Goal: Task Accomplishment & Management: Use online tool/utility

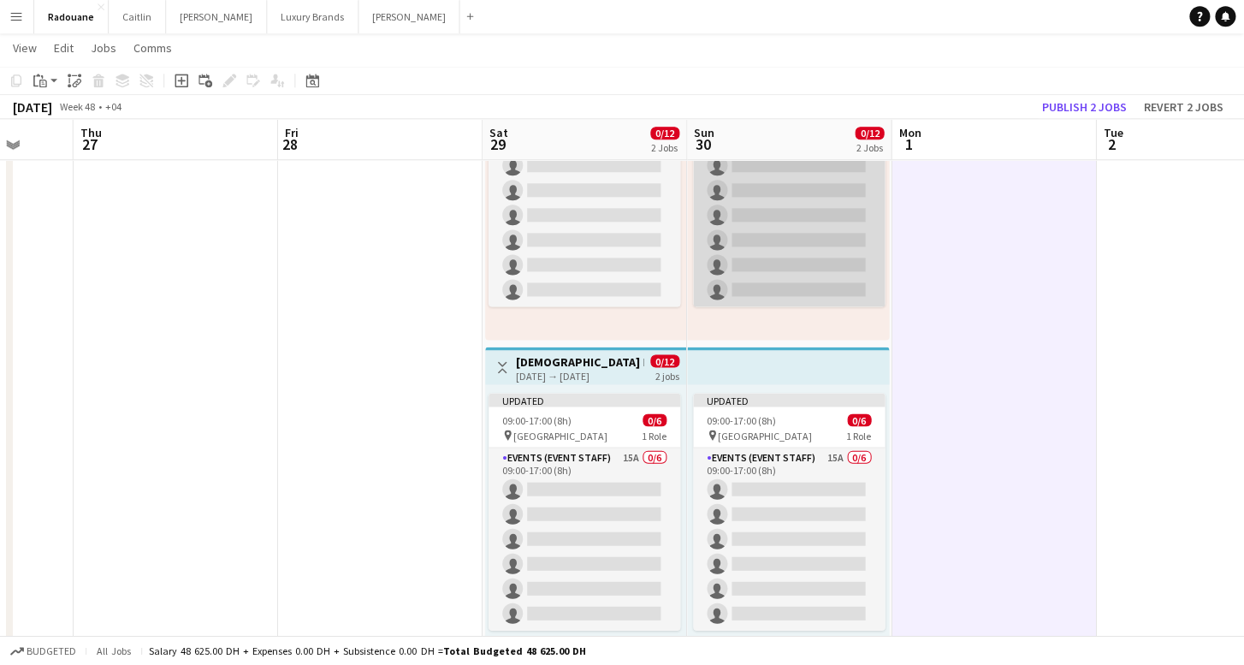
scroll to position [169, 0]
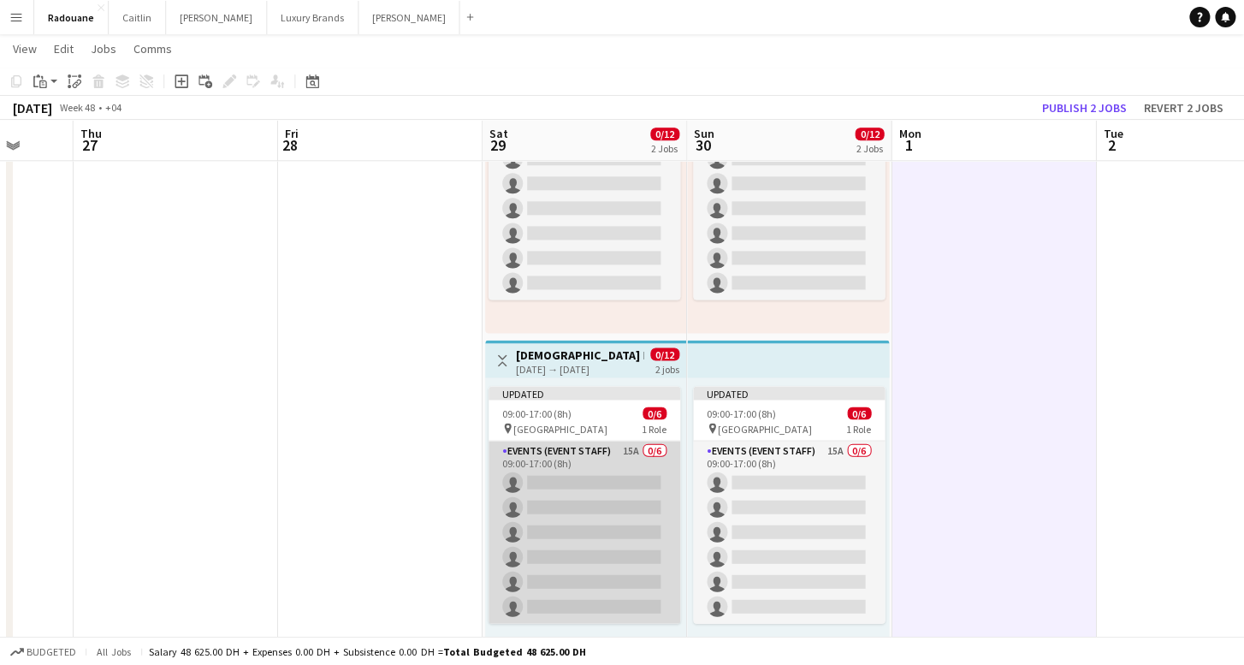
click at [554, 527] on app-card-role "Events (Event Staff) 15A 0/6 09:00-17:00 (8h) single-neutral-actions single-neu…" at bounding box center [586, 532] width 192 height 182
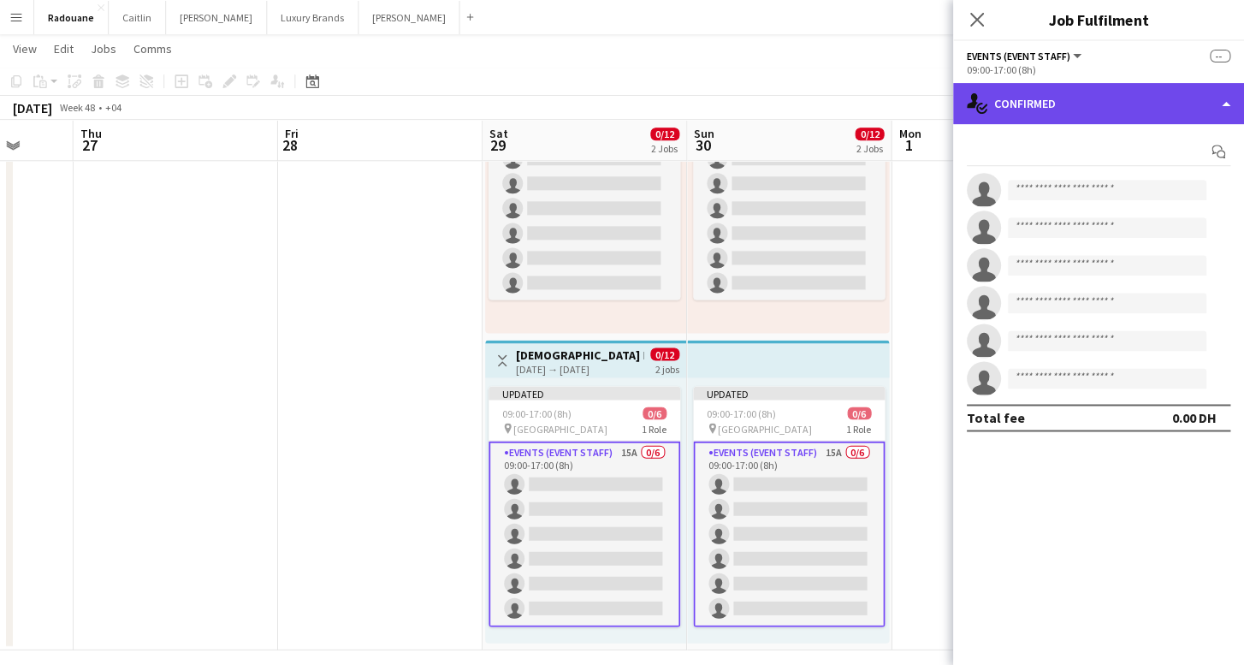
click at [1050, 108] on div "single-neutral-actions-check-2 Confirmed" at bounding box center [1098, 103] width 291 height 41
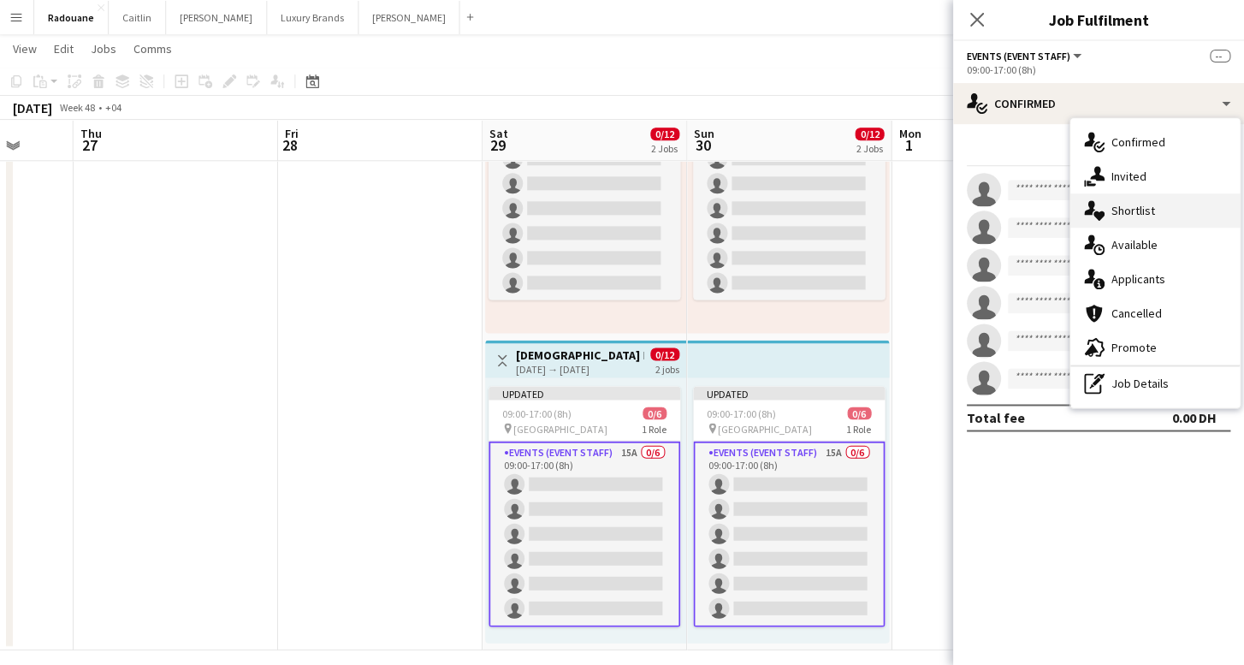
click at [1141, 204] on span "Shortlist" at bounding box center [1134, 210] width 44 height 15
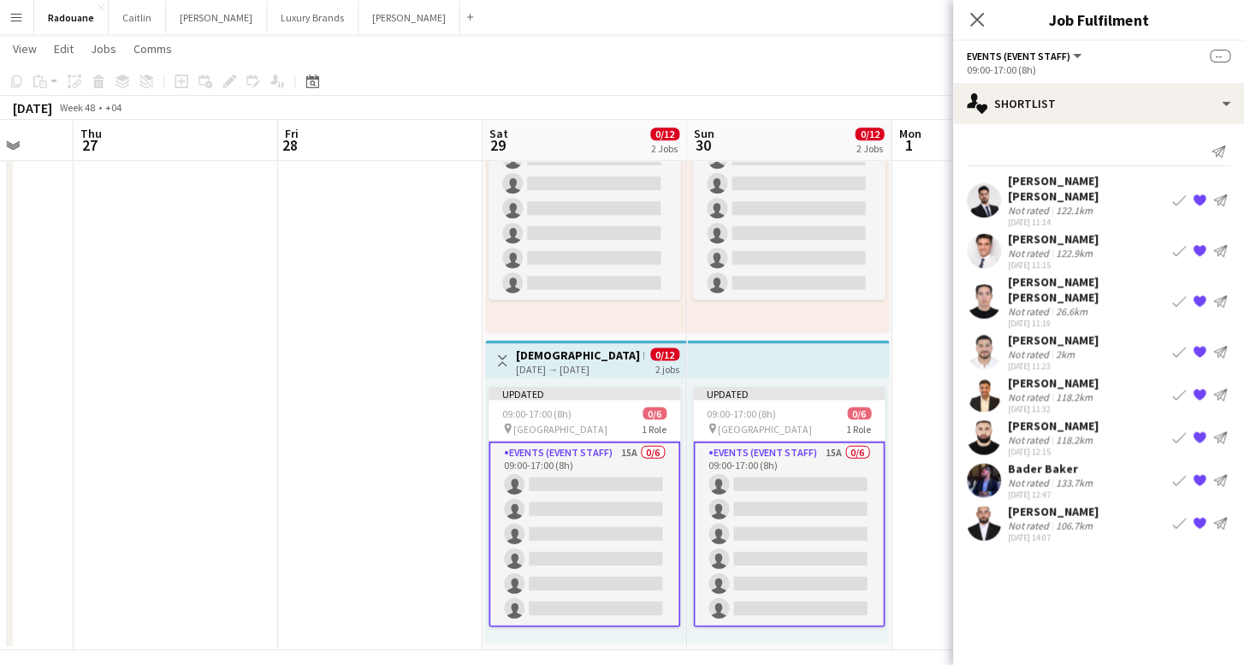
click at [1044, 418] on div "[PERSON_NAME]" at bounding box center [1053, 425] width 91 height 15
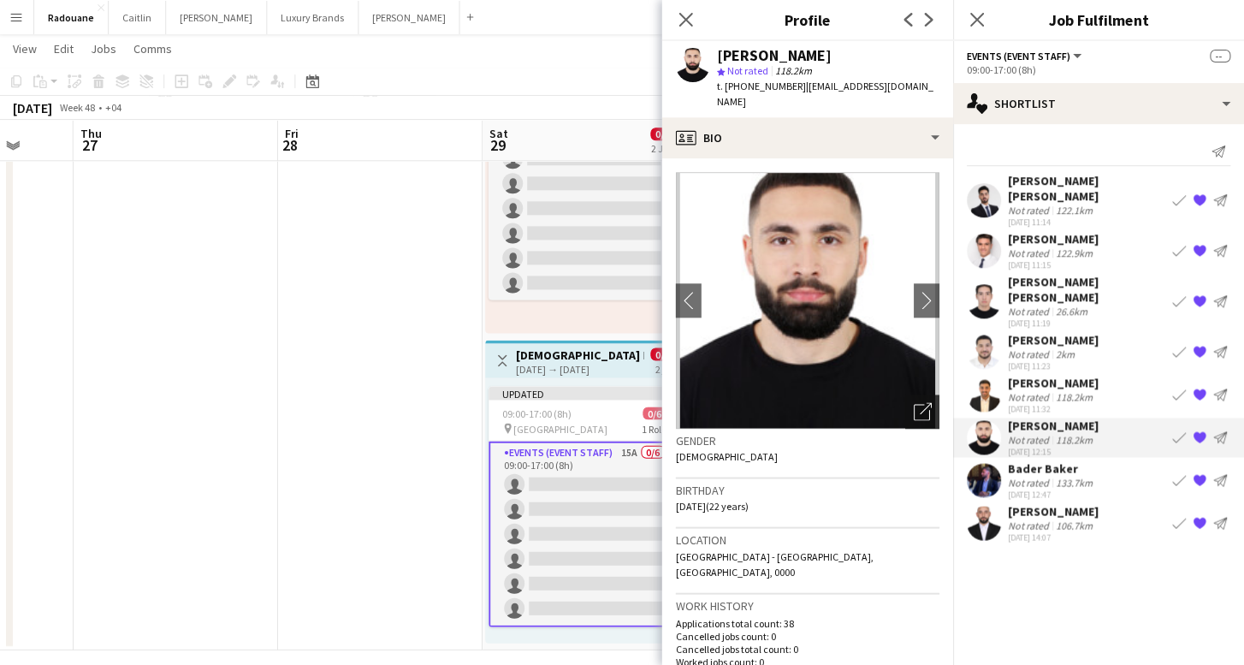
click at [918, 402] on icon "Open photos pop-in" at bounding box center [923, 411] width 18 height 18
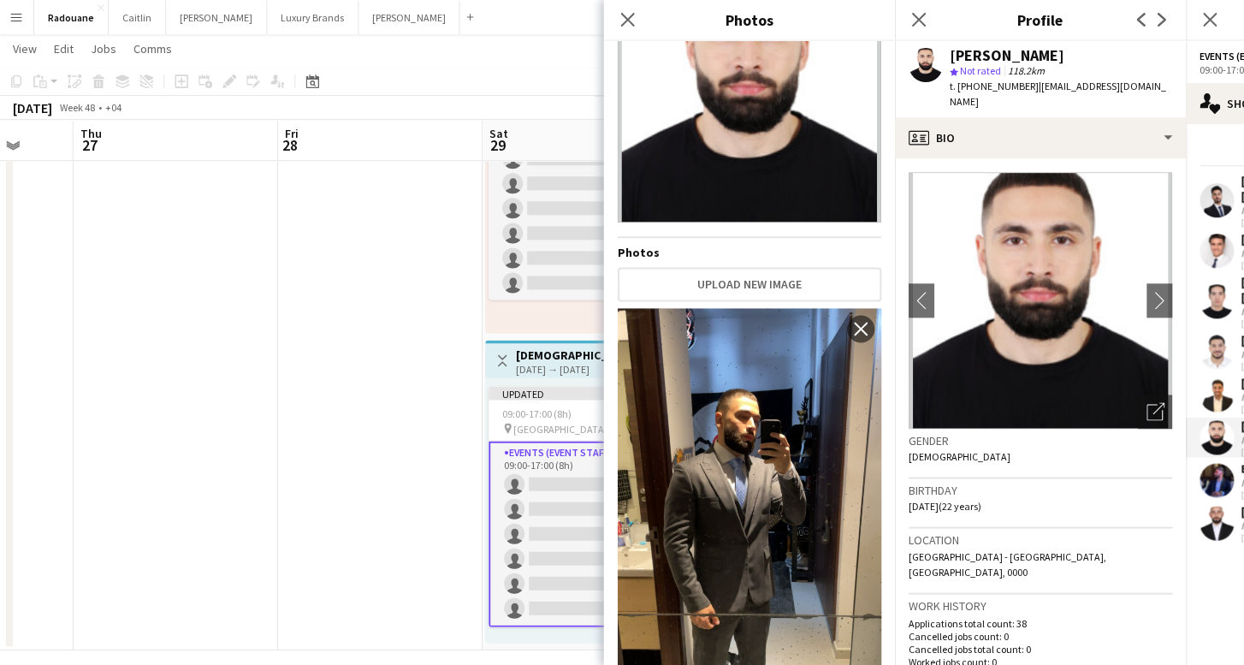
click at [727, 502] on img at bounding box center [750, 542] width 264 height 469
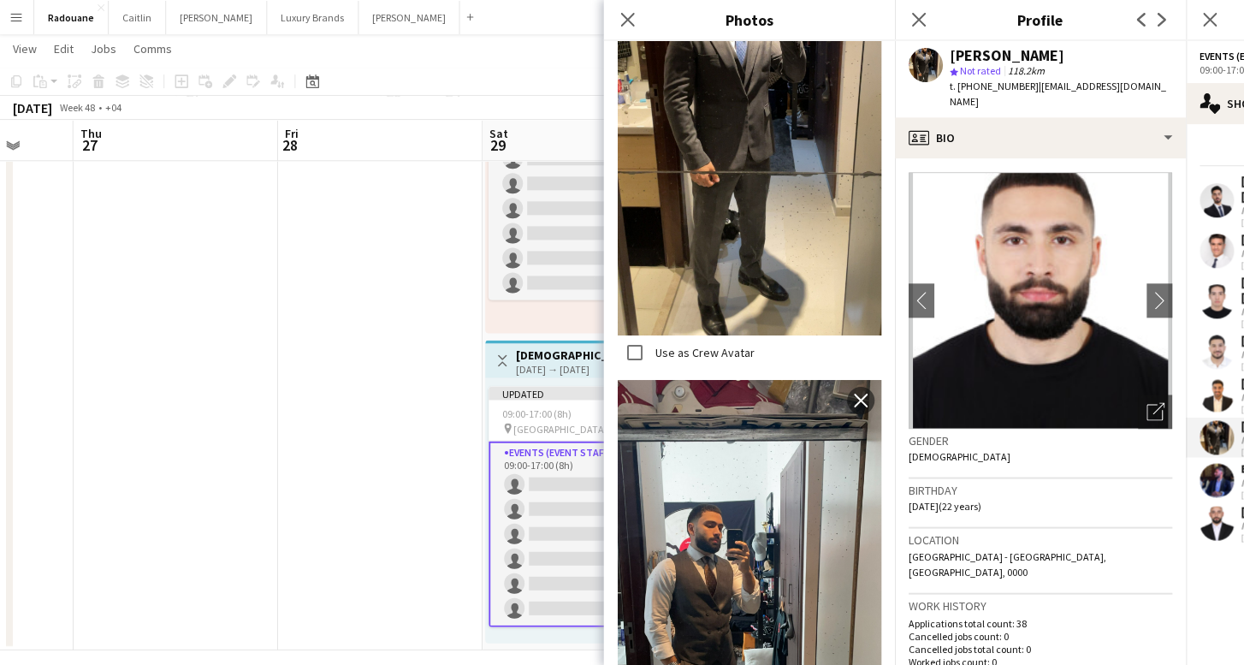
click at [688, 361] on div "Use as Crew Avatar" at bounding box center [686, 352] width 137 height 34
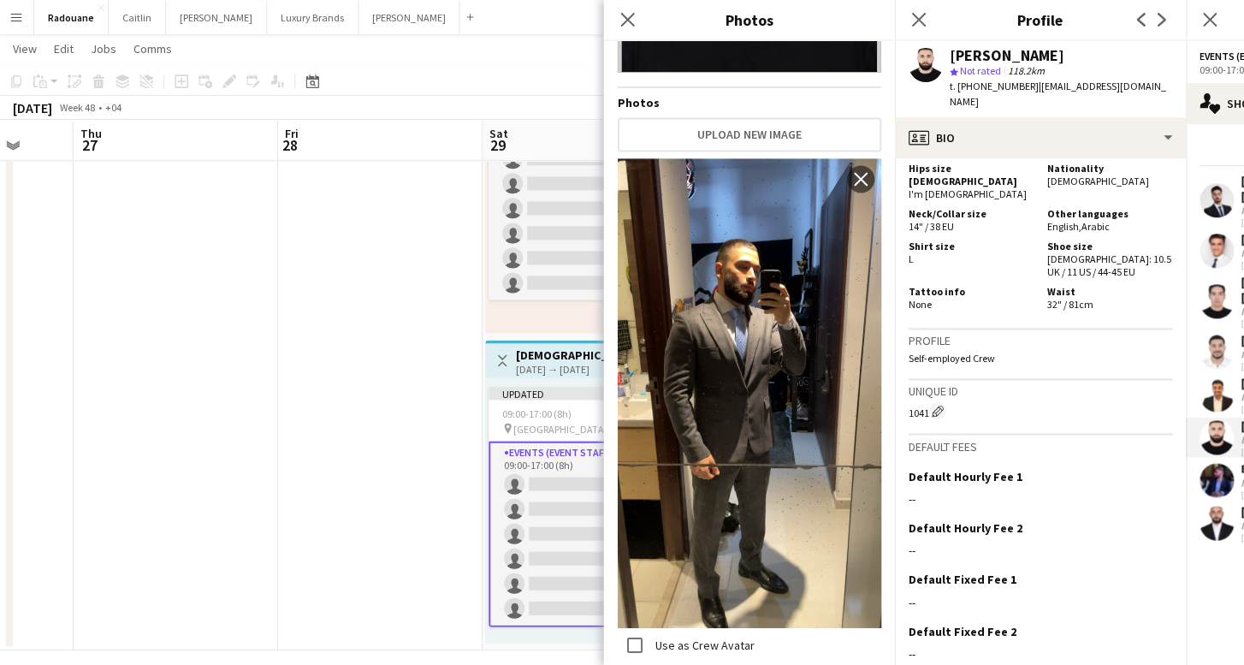
scroll to position [1051, 0]
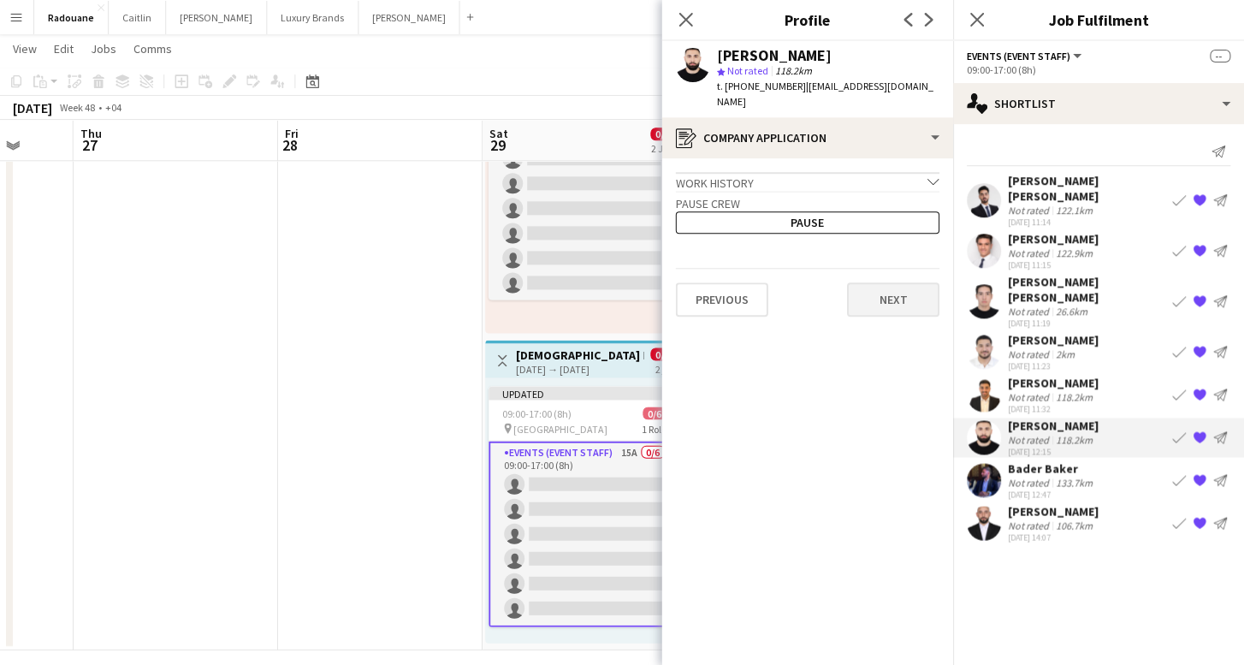
click at [896, 289] on button "Next" at bounding box center [893, 299] width 92 height 34
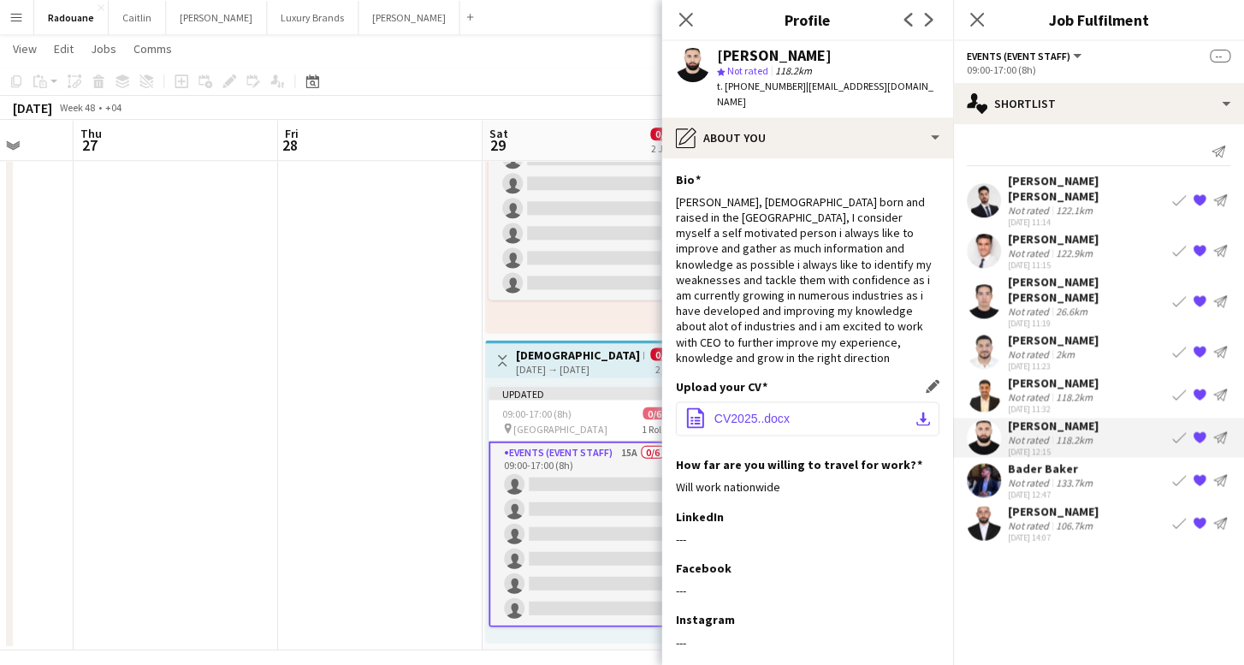
click at [826, 401] on button "office-file-sheet CV2025..docx download-bottom" at bounding box center [808, 418] width 264 height 34
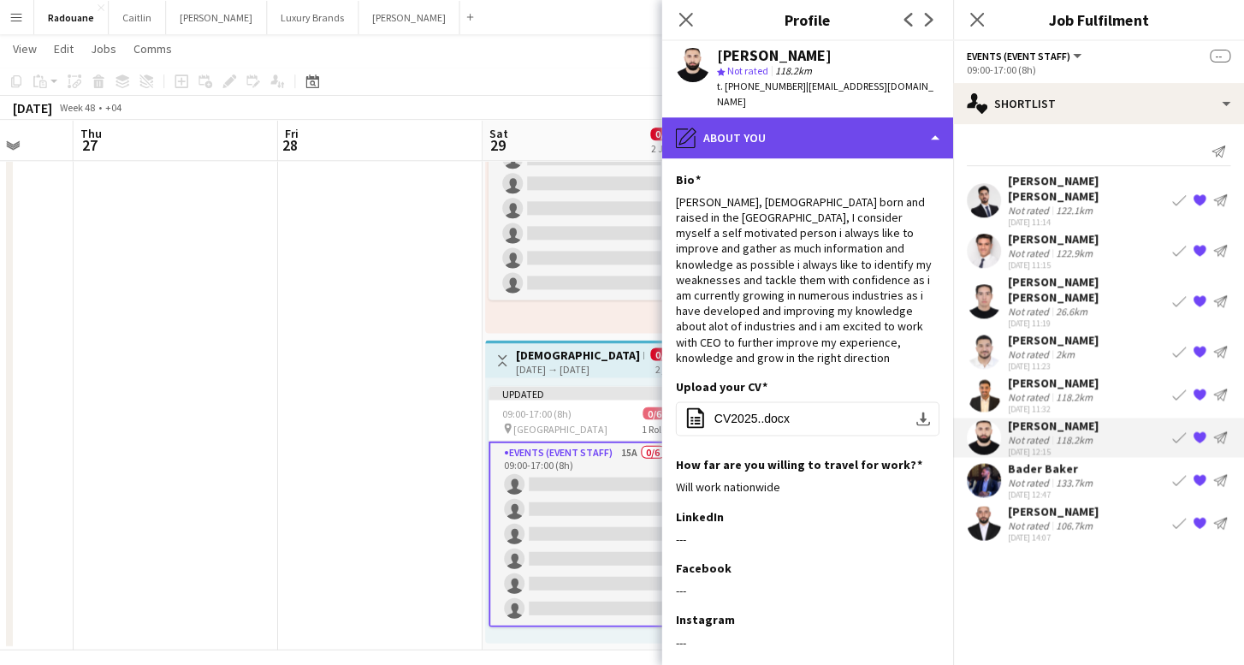
click at [793, 117] on div "pencil4 About you" at bounding box center [807, 137] width 291 height 41
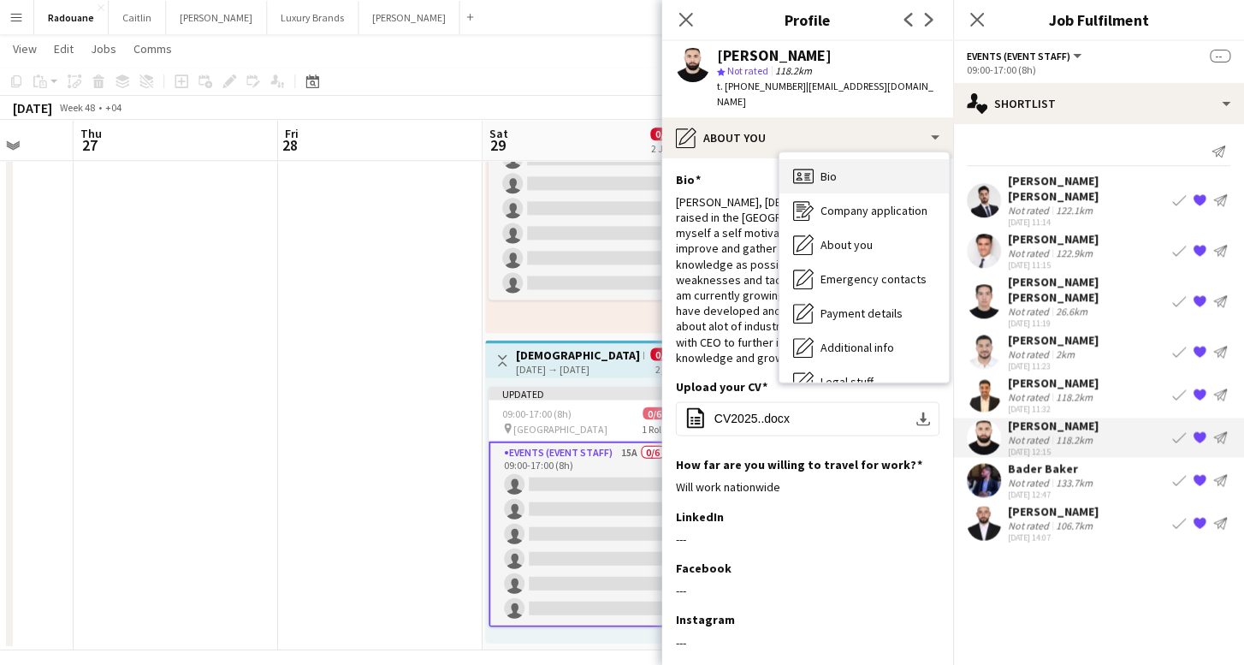
click at [819, 159] on div "Bio Bio" at bounding box center [864, 176] width 169 height 34
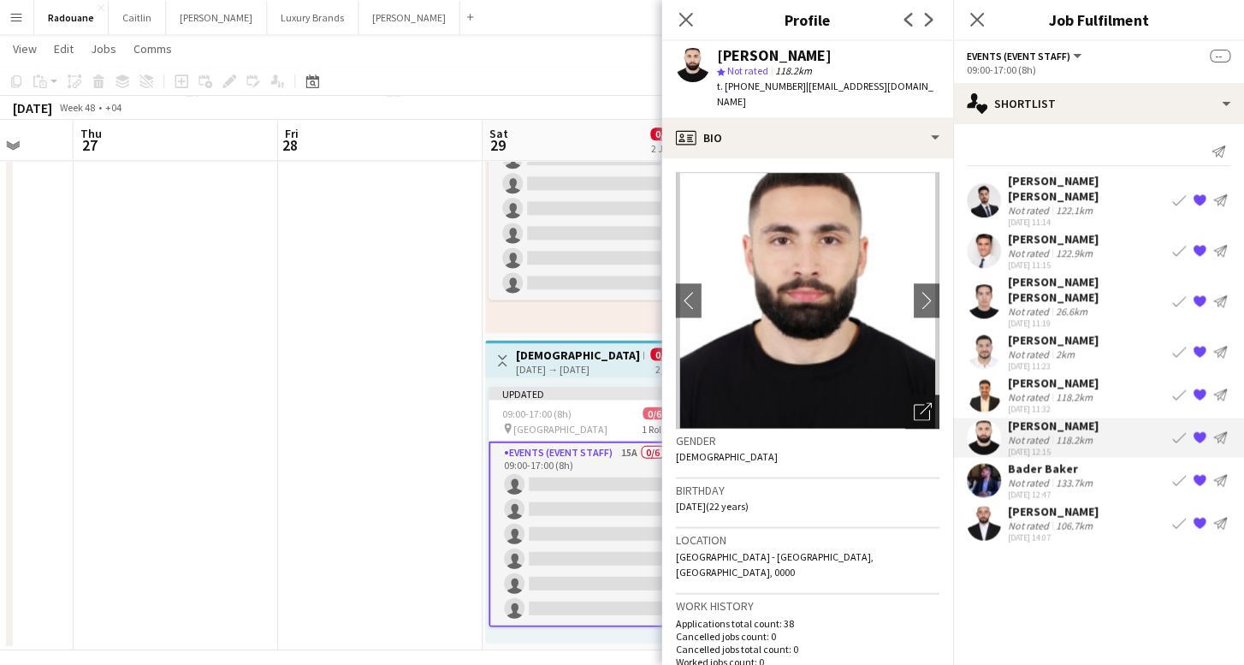
click at [921, 402] on icon "Open photos pop-in" at bounding box center [923, 411] width 18 height 18
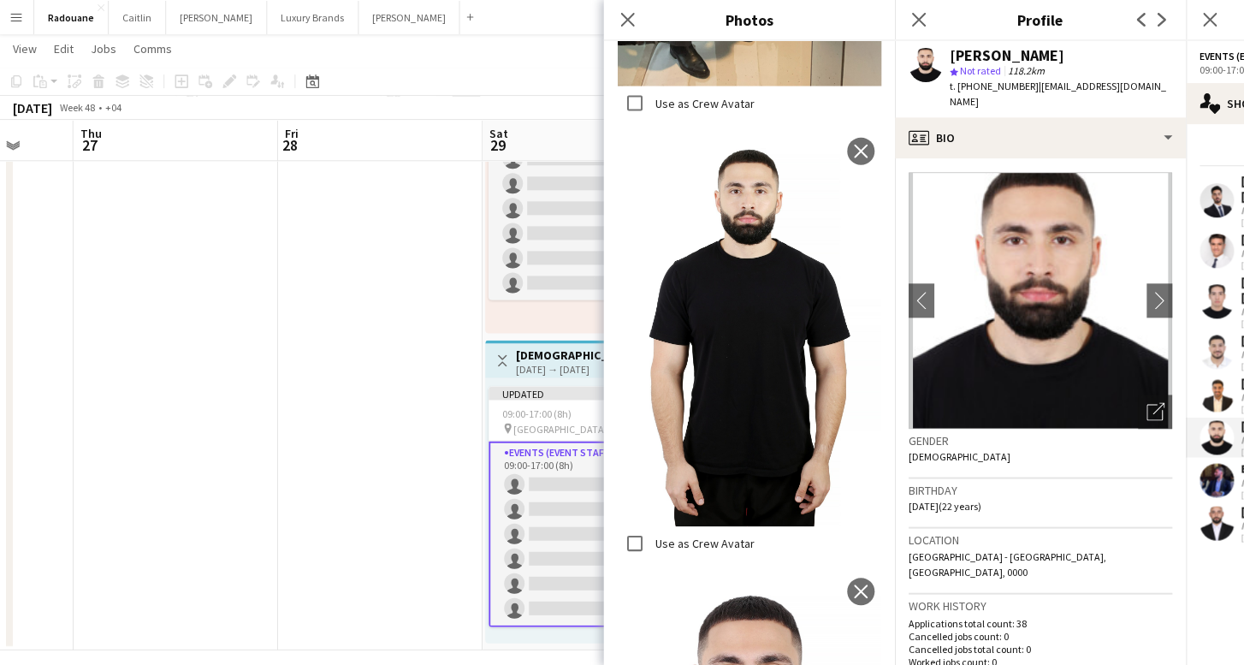
scroll to position [1307, 0]
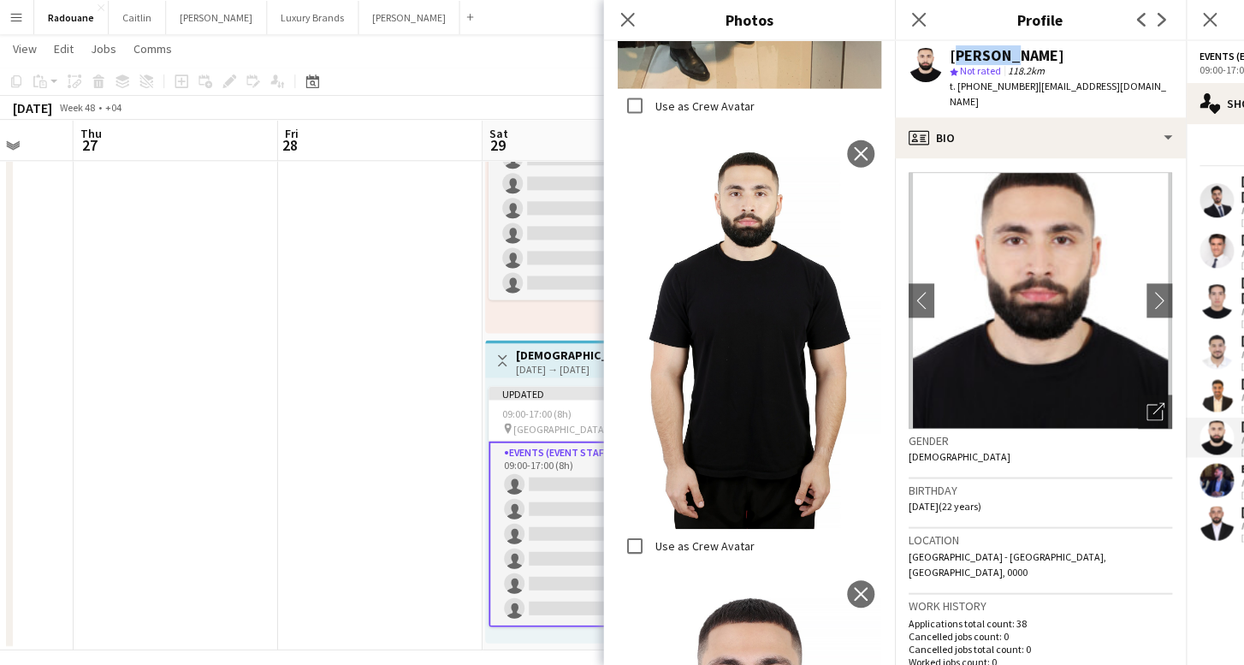
drag, startPoint x: 1006, startPoint y: 53, endPoint x: 952, endPoint y: 57, distance: 54.1
click at [951, 57] on div "[PERSON_NAME]" at bounding box center [1007, 55] width 115 height 15
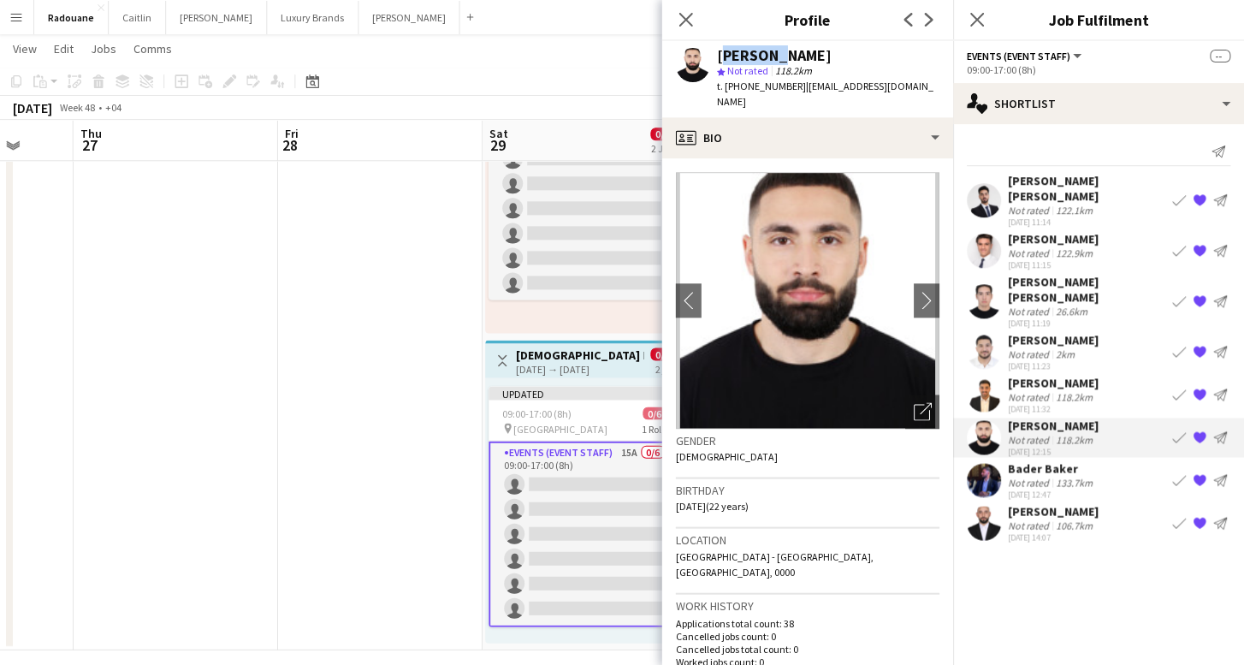
copy div "[PERSON_NAME]"
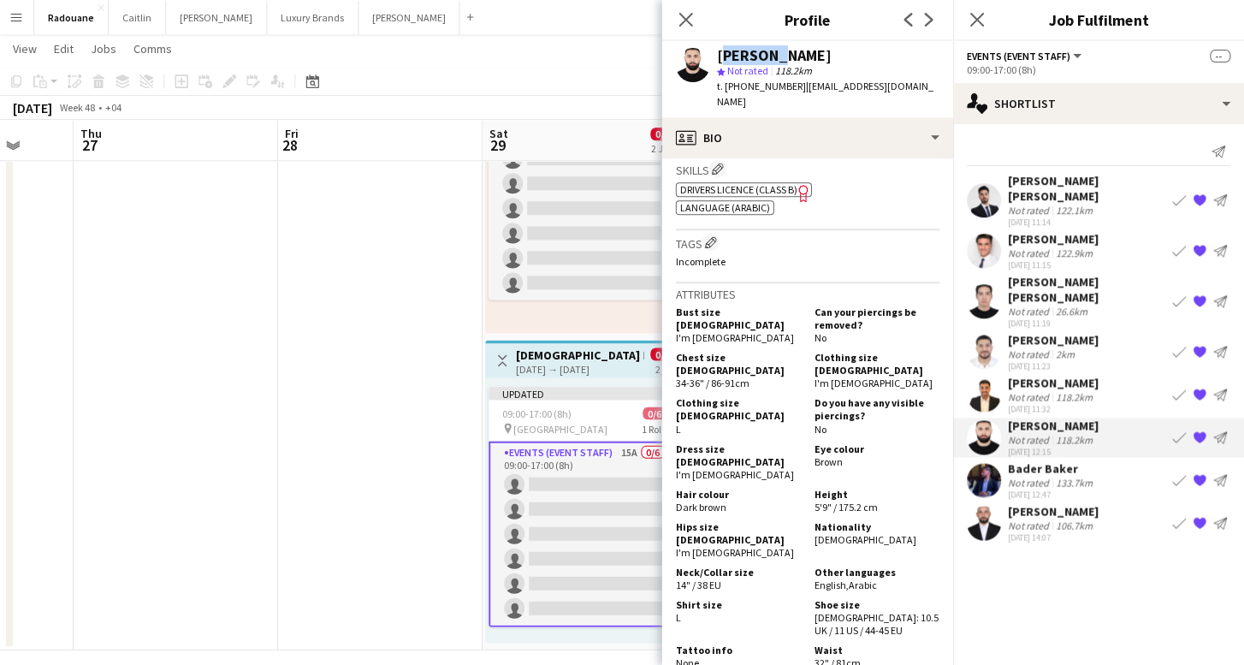
scroll to position [700, 0]
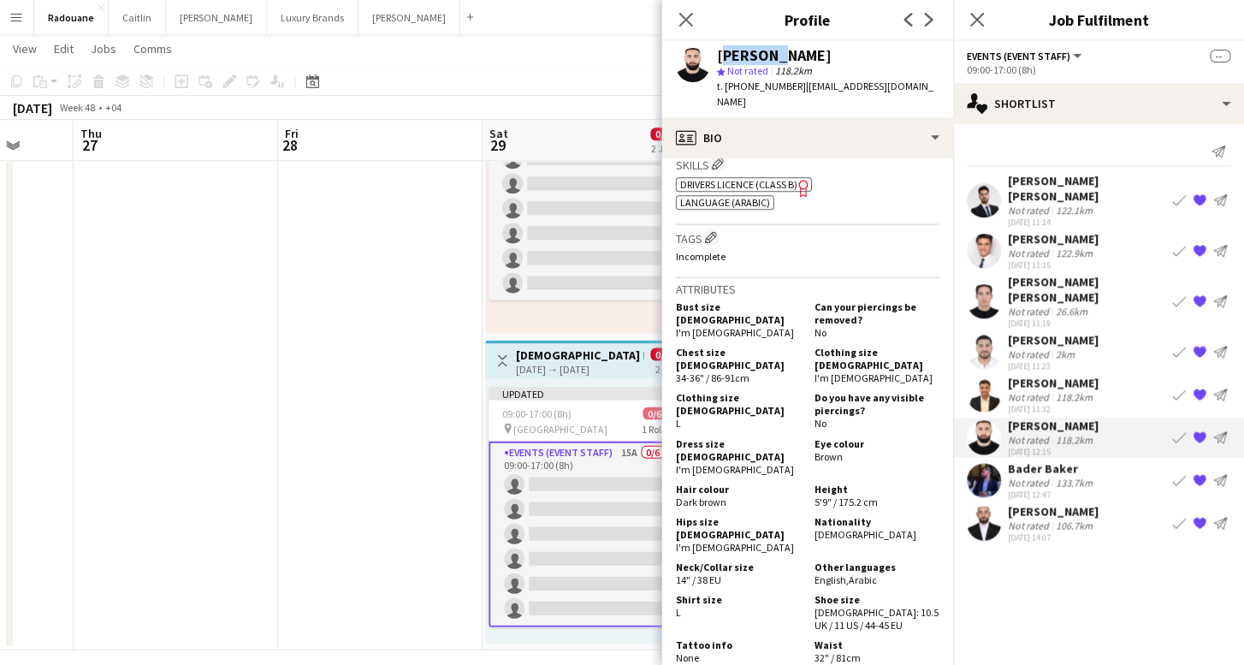
drag, startPoint x: 841, startPoint y: 409, endPoint x: 806, endPoint y: 407, distance: 35.1
click at [806, 436] on div "Dress size [DEMOGRAPHIC_DATA] I'm [DEMOGRAPHIC_DATA] Eye colour Brown" at bounding box center [808, 457] width 264 height 42
click at [863, 420] on div "Bust size [DEMOGRAPHIC_DATA] I'm [DEMOGRAPHIC_DATA] Can your piercings be remov…" at bounding box center [808, 482] width 264 height 370
click at [842, 436] on div "Eye colour Brown" at bounding box center [874, 455] width 132 height 39
drag, startPoint x: 840, startPoint y: 410, endPoint x: 816, endPoint y: 409, distance: 24.8
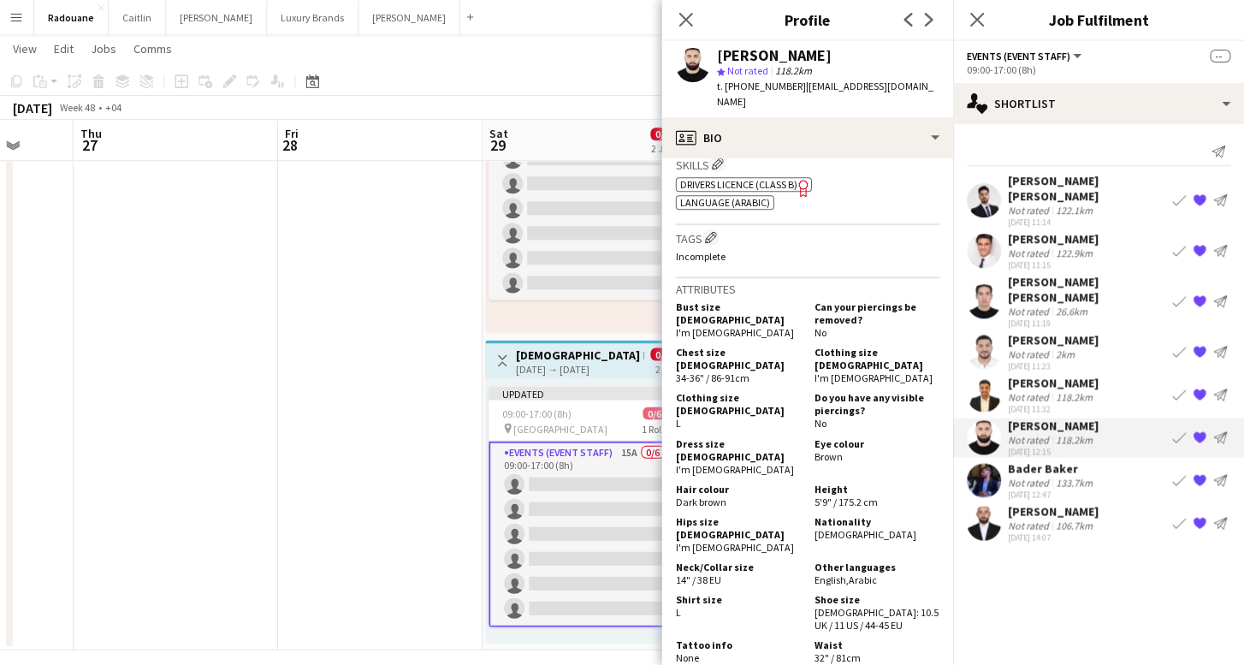
click at [816, 449] on span "Brown" at bounding box center [829, 455] width 28 height 13
copy span "Brown"
drag, startPoint x: 860, startPoint y: 478, endPoint x: 818, endPoint y: 476, distance: 42.0
click at [817, 527] on span "[DEMOGRAPHIC_DATA]" at bounding box center [866, 533] width 102 height 13
copy span "alestinian"
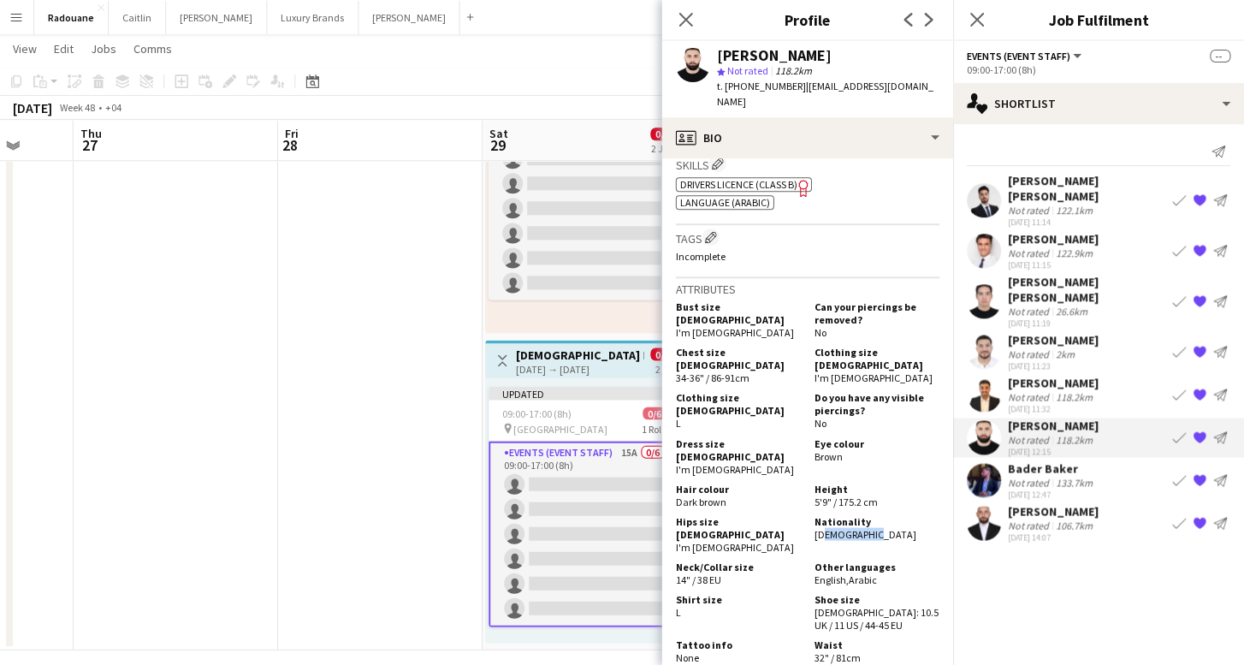
drag, startPoint x: 876, startPoint y: 507, endPoint x: 851, endPoint y: 507, distance: 25.7
click at [851, 573] on span "Arabic" at bounding box center [863, 579] width 28 height 13
copy span "Arabic"
click at [1059, 375] on div "[PERSON_NAME]" at bounding box center [1053, 382] width 91 height 15
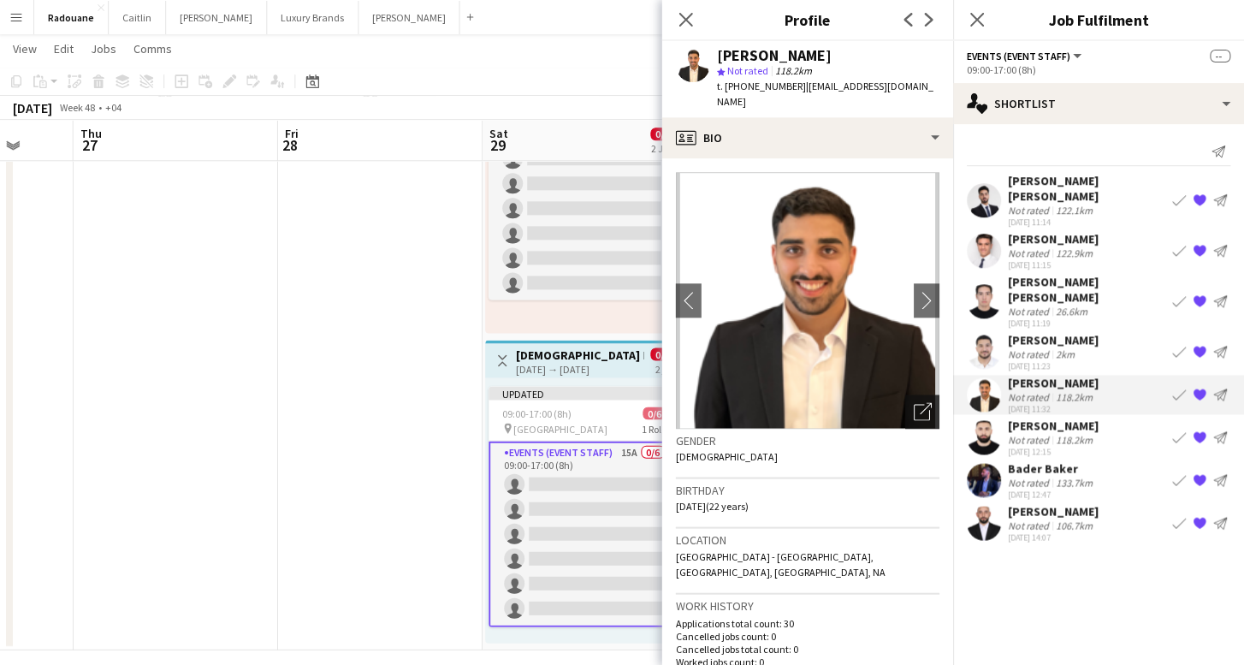
click at [923, 402] on icon "Open photos pop-in" at bounding box center [923, 411] width 18 height 18
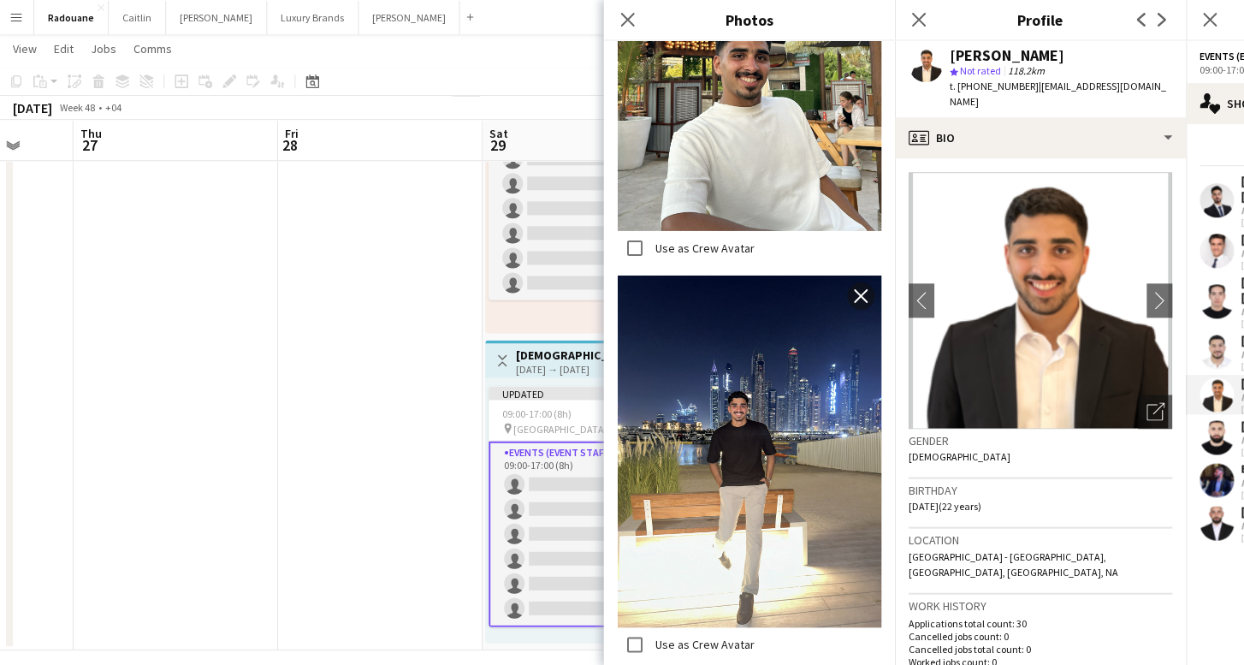
scroll to position [1442, 0]
